Goal: Transaction & Acquisition: Purchase product/service

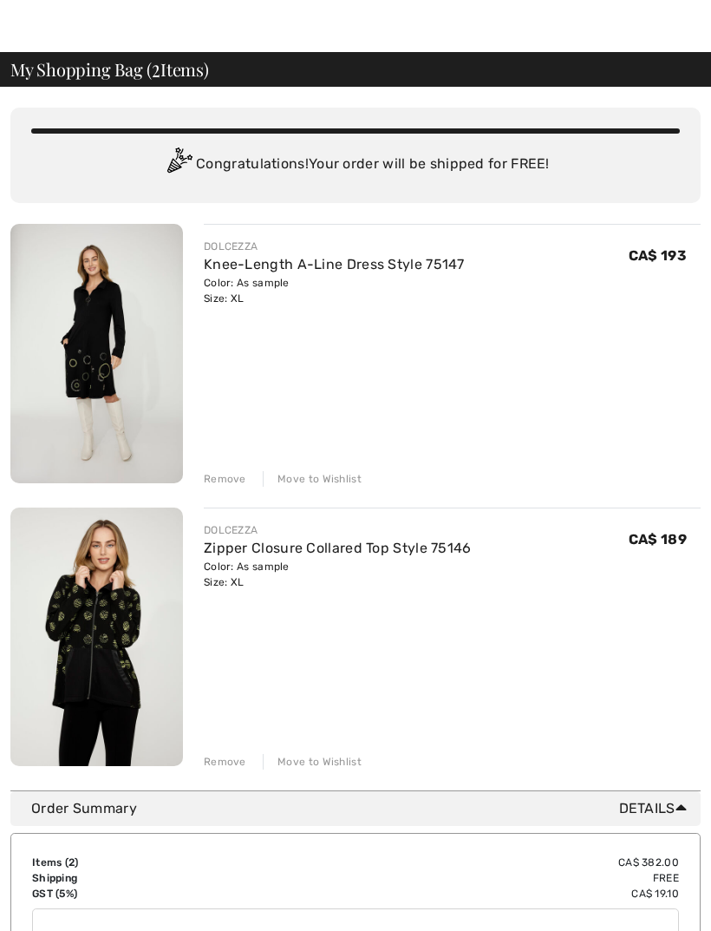
scroll to position [36, 0]
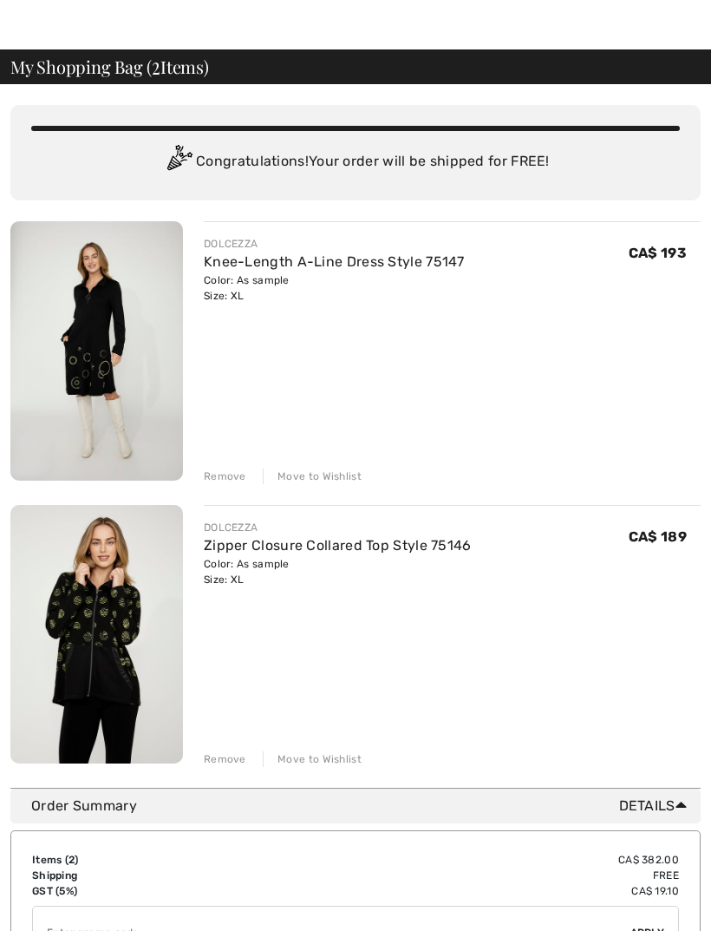
click at [332, 760] on div "Move to Wishlist" at bounding box center [312, 759] width 99 height 16
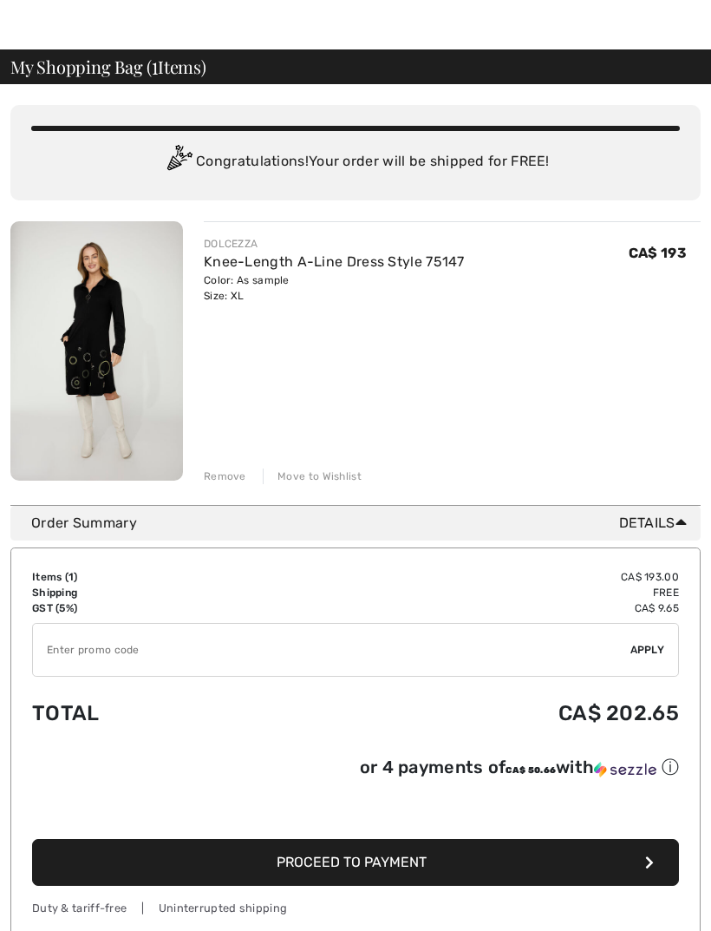
click at [360, 864] on span "Proceed to Payment" at bounding box center [352, 862] width 150 height 16
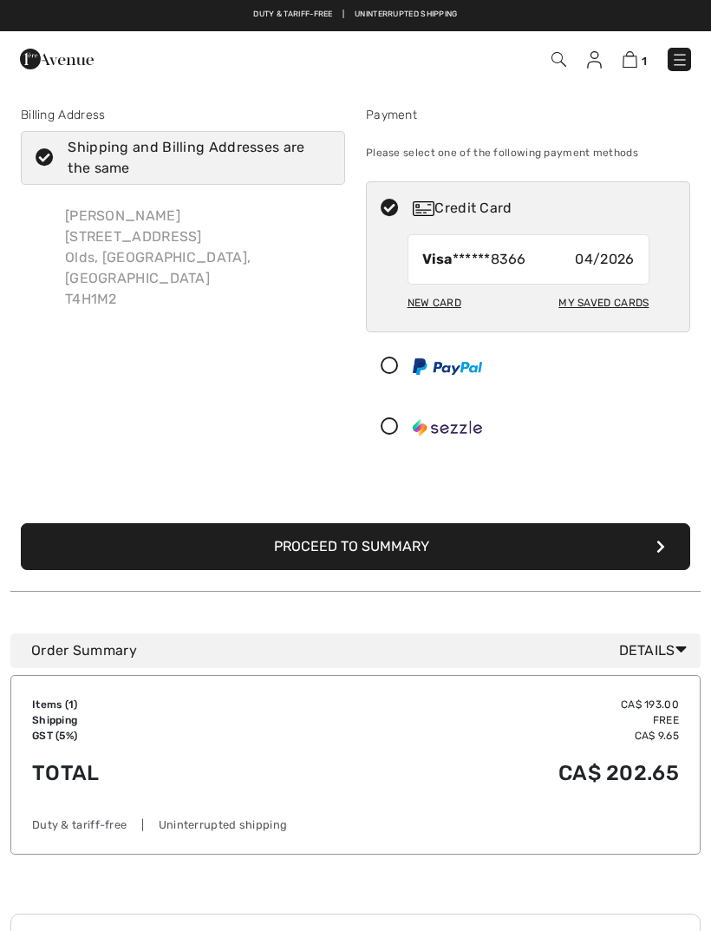
click at [661, 540] on icon "submit" at bounding box center [661, 547] width 9 height 14
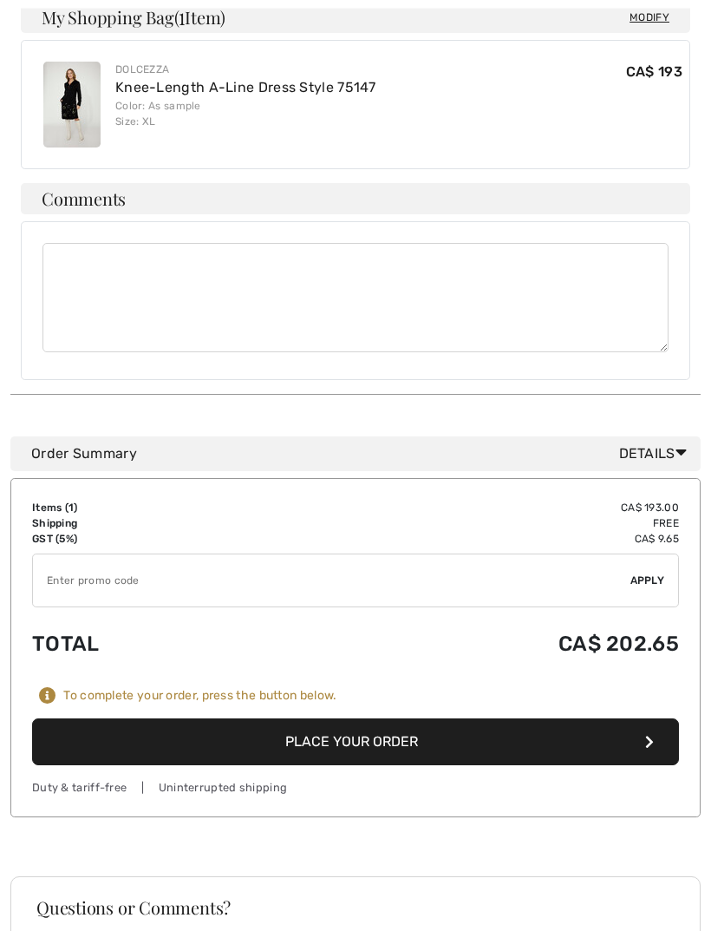
scroll to position [544, 0]
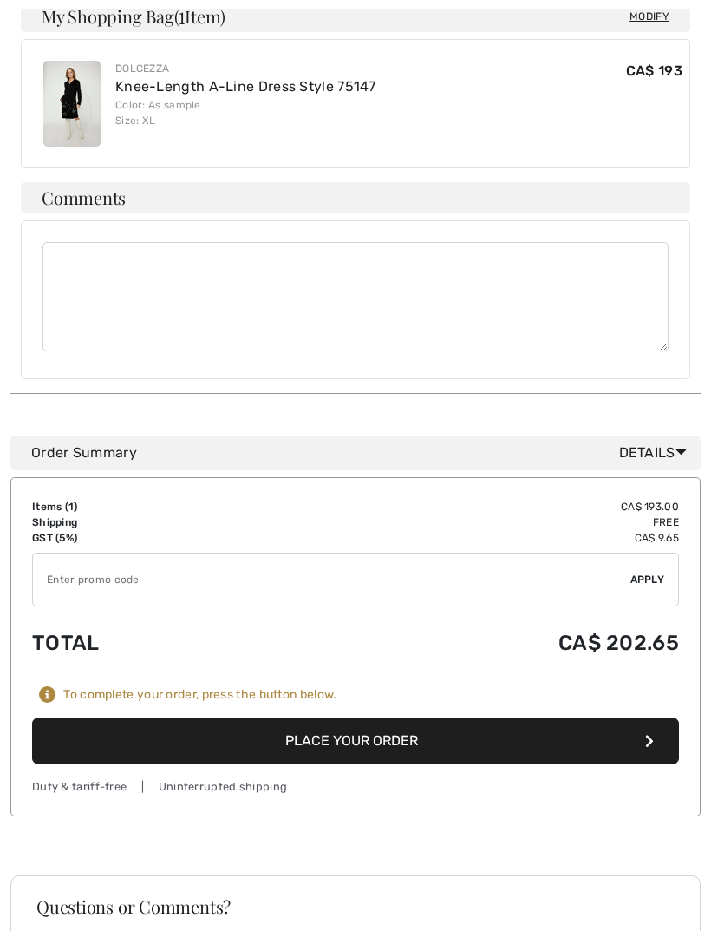
click at [361, 717] on button "Place Your Order" at bounding box center [355, 740] width 647 height 47
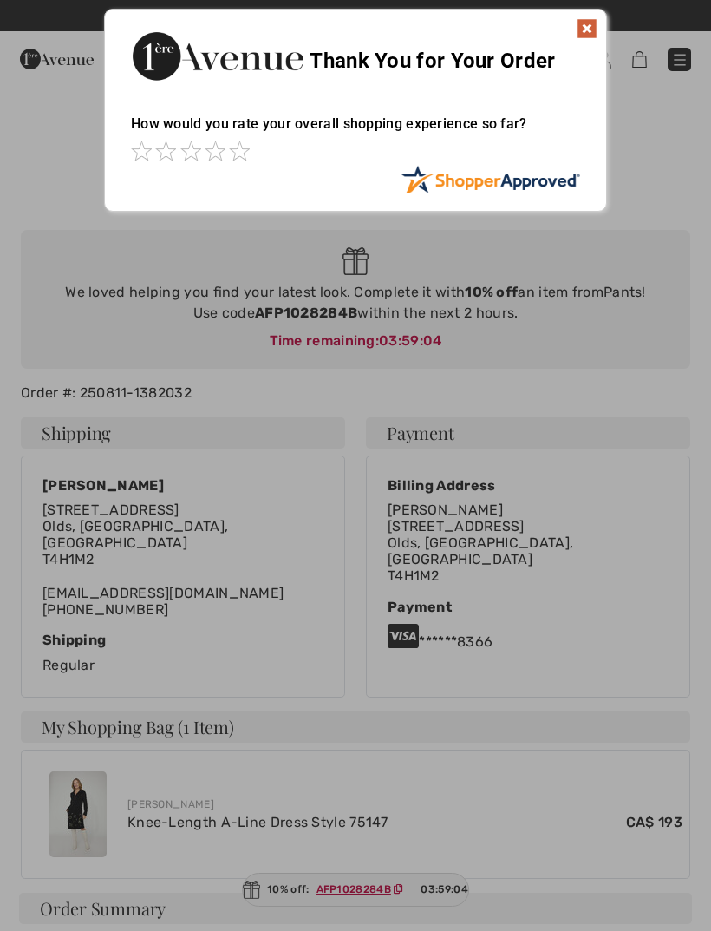
click at [596, 26] on img at bounding box center [587, 28] width 21 height 21
